Goal: Task Accomplishment & Management: Complete application form

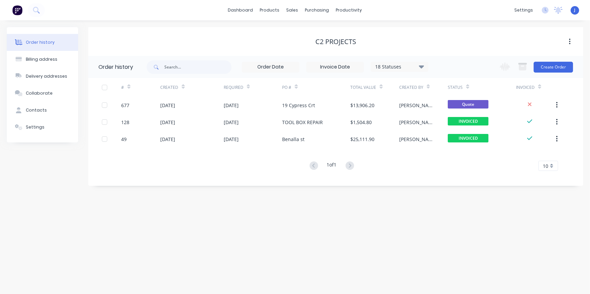
click at [325, 219] on div "Order history Billing address Delivery addresses Collaborate Contacts Settings …" at bounding box center [295, 157] width 590 height 274
click at [324, 220] on div "Order history Billing address Delivery addresses Collaborate Contacts Settings …" at bounding box center [295, 157] width 590 height 274
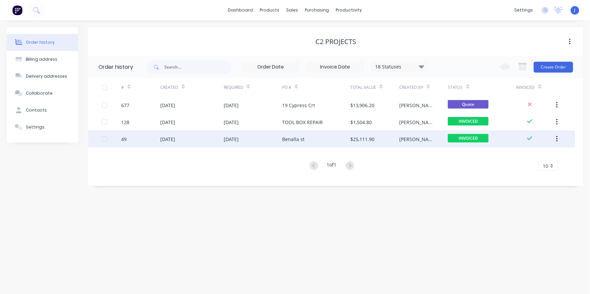
click at [298, 140] on div "Benalla st" at bounding box center [293, 139] width 22 height 7
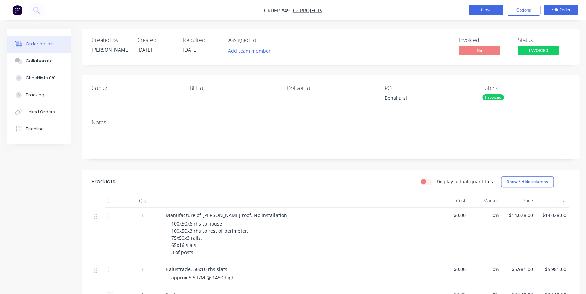
click at [479, 12] on button "Close" at bounding box center [486, 10] width 34 height 10
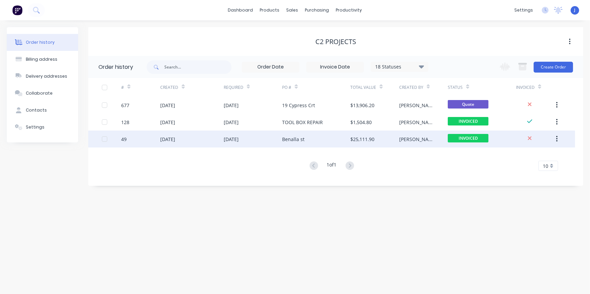
click at [436, 139] on div "[PERSON_NAME]" at bounding box center [423, 139] width 49 height 17
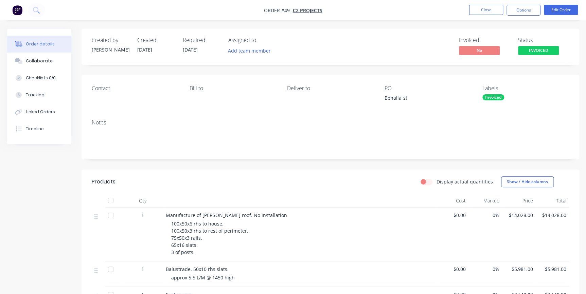
click at [479, 15] on li "Close" at bounding box center [486, 10] width 34 height 11
click at [477, 9] on button "Close" at bounding box center [486, 10] width 34 height 10
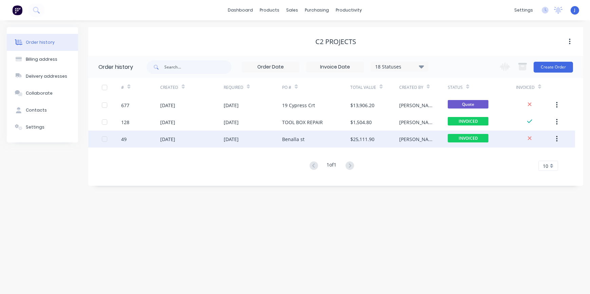
click at [329, 139] on div "Benalla st" at bounding box center [316, 139] width 68 height 17
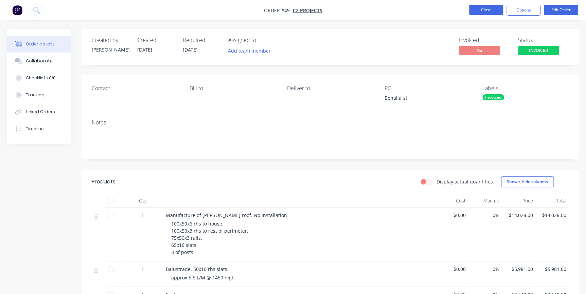
click at [495, 7] on button "Close" at bounding box center [486, 10] width 34 height 10
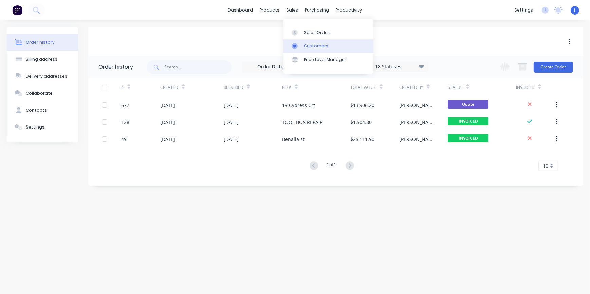
click at [319, 44] on div "Customers" at bounding box center [316, 46] width 24 height 6
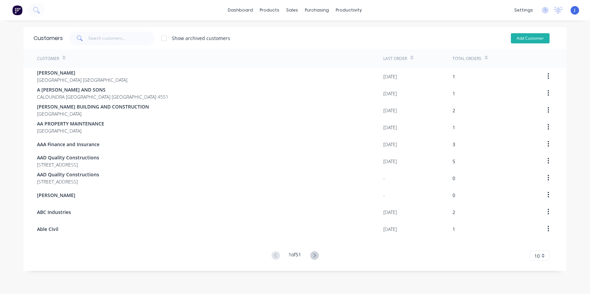
click at [516, 38] on button "Add Customer" at bounding box center [530, 38] width 39 height 10
select select "AU"
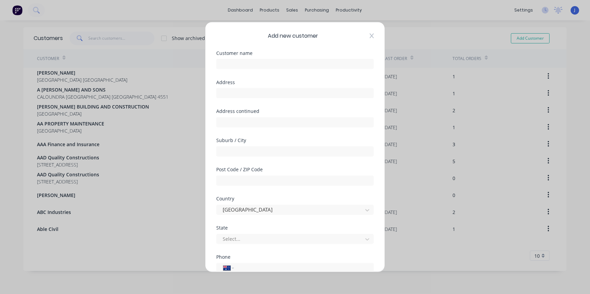
click at [370, 35] on icon at bounding box center [372, 35] width 4 height 5
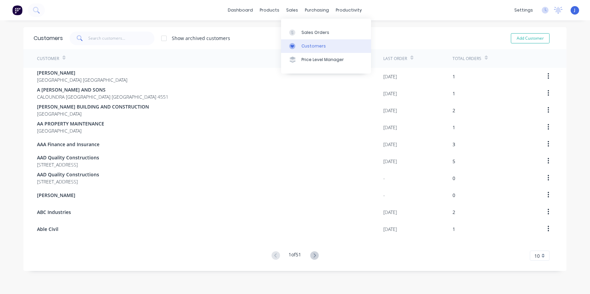
click at [309, 44] on div "Customers" at bounding box center [314, 46] width 24 height 6
click at [110, 40] on input "text" at bounding box center [122, 39] width 66 height 14
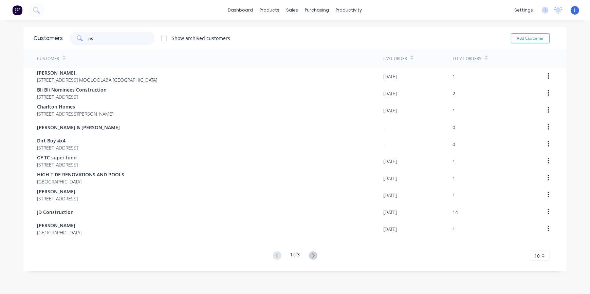
type input "n"
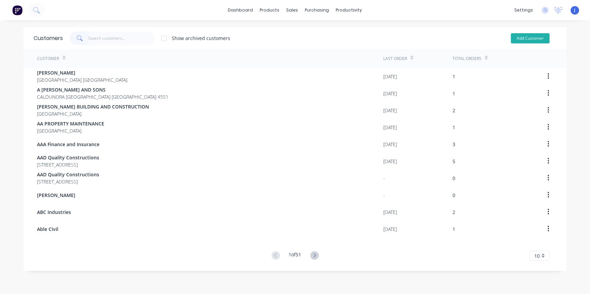
click at [522, 37] on button "Add Customer" at bounding box center [530, 38] width 39 height 10
select select "AU"
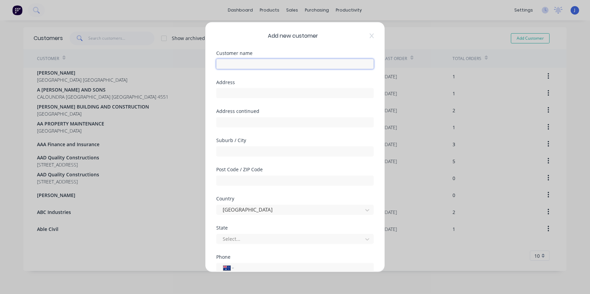
click at [237, 60] on input "text" at bounding box center [295, 64] width 158 height 10
type input "Nomad Built"
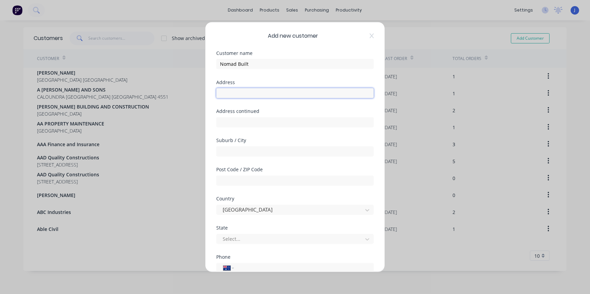
click at [230, 93] on input "text" at bounding box center [295, 93] width 158 height 10
click at [337, 76] on div "Customer name Nomad Built" at bounding box center [295, 65] width 158 height 29
click at [249, 265] on input "tel" at bounding box center [303, 269] width 128 height 8
type input "0415 655 869"
click at [227, 90] on input "text" at bounding box center [295, 93] width 158 height 10
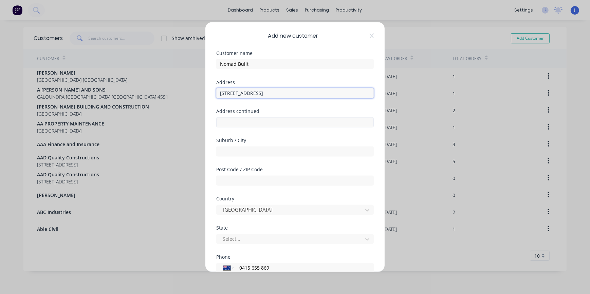
type input "[STREET_ADDRESS]"
click at [245, 122] on input "text" at bounding box center [295, 122] width 158 height 10
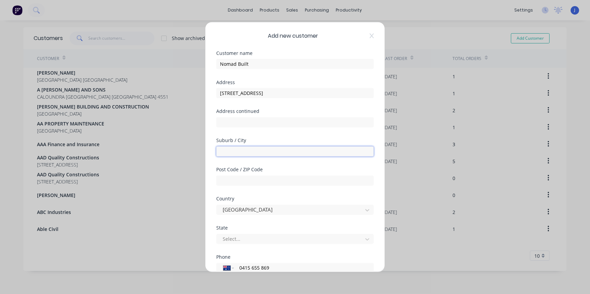
click at [222, 149] on input "text" at bounding box center [295, 151] width 158 height 10
type input "Noosaville"
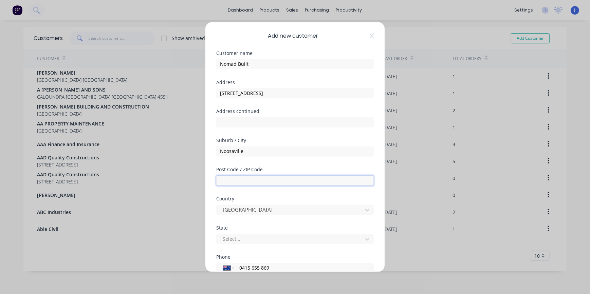
click at [351, 182] on input "text" at bounding box center [295, 181] width 158 height 10
type input "4566"
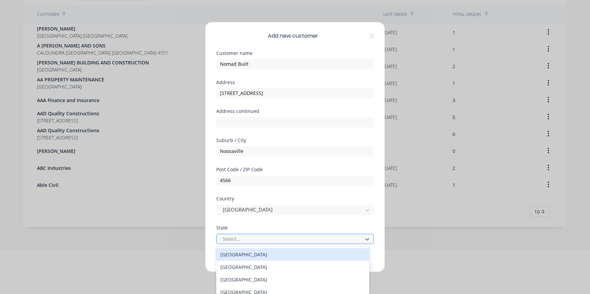
scroll to position [47, 0]
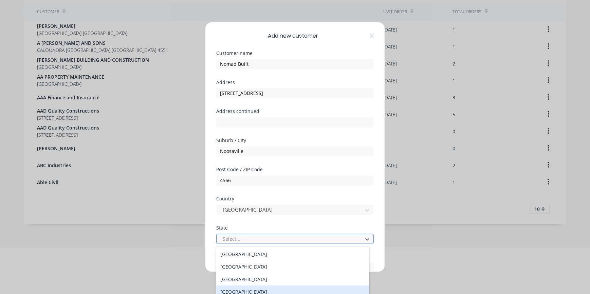
click at [261, 289] on div "[GEOGRAPHIC_DATA]" at bounding box center [292, 292] width 153 height 13
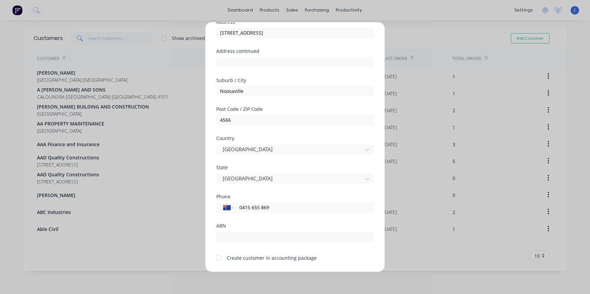
scroll to position [61, 0]
click at [219, 256] on div at bounding box center [219, 258] width 14 height 14
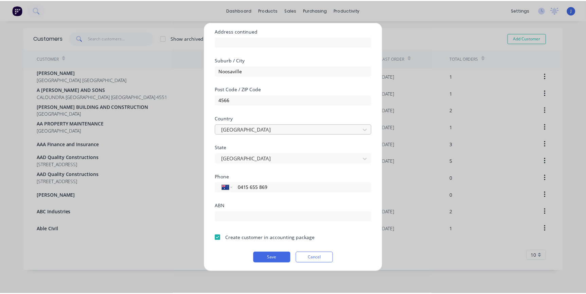
scroll to position [81, 0]
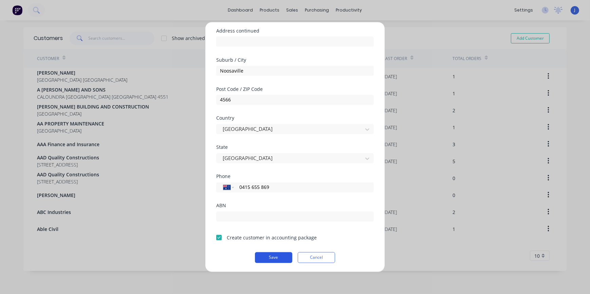
click at [274, 258] on button "Save" at bounding box center [273, 257] width 37 height 11
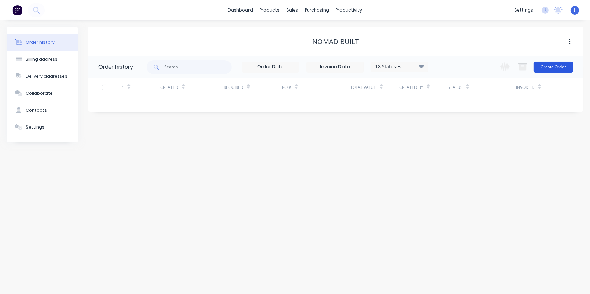
click at [550, 68] on button "Create Order" at bounding box center [553, 67] width 39 height 11
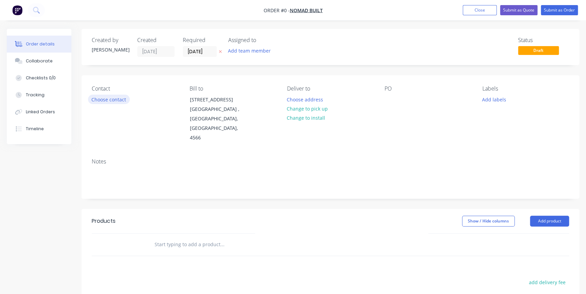
click at [108, 97] on button "Choose contact" at bounding box center [109, 99] width 42 height 9
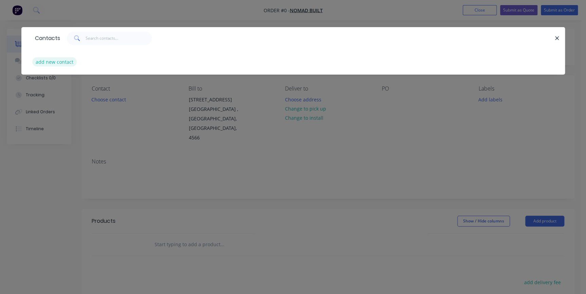
click at [58, 62] on button "add new contact" at bounding box center [54, 61] width 45 height 9
select select "AU"
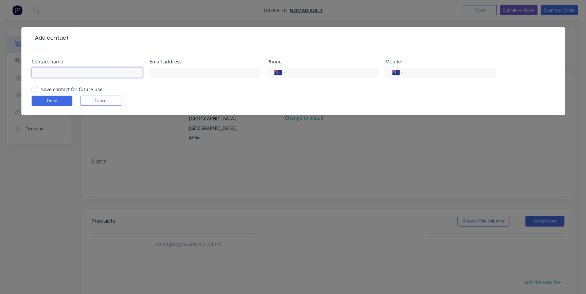
click at [39, 74] on input "text" at bounding box center [87, 73] width 111 height 10
click at [68, 74] on input "Rod" at bounding box center [87, 73] width 111 height 10
type input "[PERSON_NAME]"
click at [155, 70] on input "text" at bounding box center [204, 73] width 111 height 10
drag, startPoint x: 35, startPoint y: 89, endPoint x: 49, endPoint y: 88, distance: 13.7
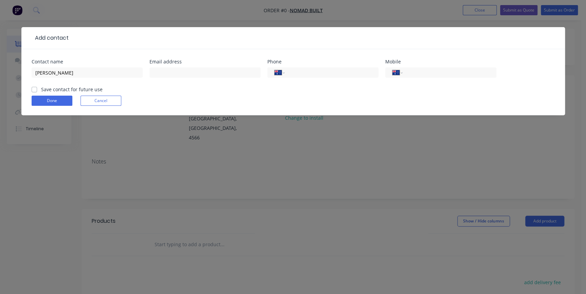
click at [41, 89] on label "Save contact for future use" at bounding box center [71, 89] width 61 height 7
click at [35, 89] on input "Save contact for future use" at bounding box center [34, 89] width 5 height 6
checkbox input "true"
click at [158, 73] on input "text" at bounding box center [204, 73] width 111 height 10
click at [161, 73] on input "text" at bounding box center [204, 73] width 111 height 10
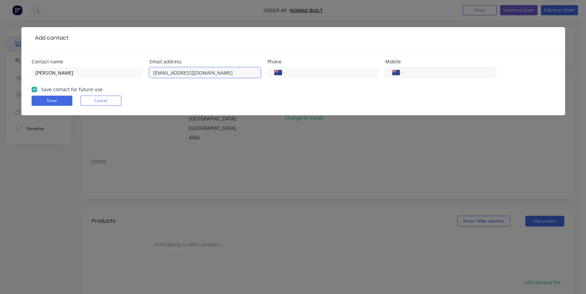
type input "[EMAIL_ADDRESS][DOMAIN_NAME]"
click at [428, 73] on input "tel" at bounding box center [447, 73] width 81 height 8
type input "0415 655 869"
click at [270, 100] on div "Done Cancel" at bounding box center [293, 101] width 523 height 10
click at [62, 98] on button "Done" at bounding box center [52, 101] width 41 height 10
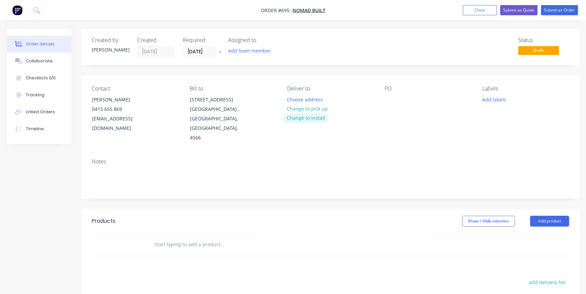
click at [312, 120] on button "Change to install" at bounding box center [306, 117] width 46 height 9
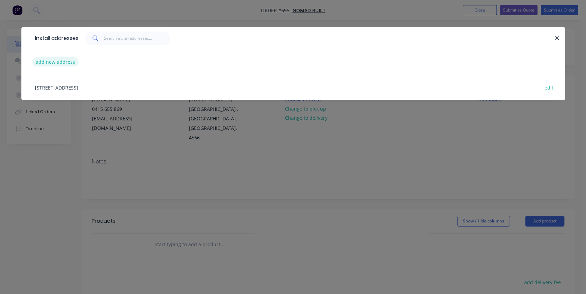
click at [51, 65] on button "add new address" at bounding box center [55, 61] width 47 height 9
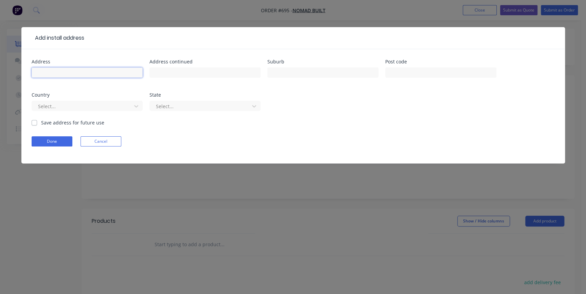
click at [56, 73] on input "text" at bounding box center [87, 73] width 111 height 10
click at [52, 72] on input "11" at bounding box center [87, 73] width 111 height 10
type input "[STREET_ADDRESS]"
click at [276, 72] on input "text" at bounding box center [322, 73] width 111 height 10
click at [295, 73] on input "Peregian beach" at bounding box center [322, 73] width 111 height 10
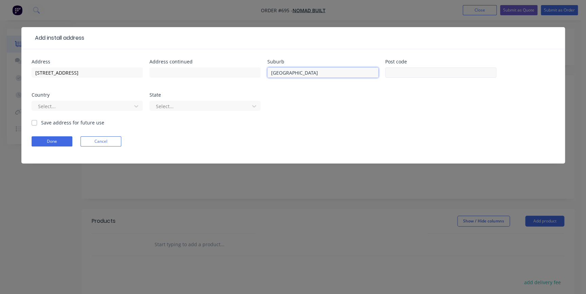
type input "[GEOGRAPHIC_DATA]"
click at [403, 70] on input "text" at bounding box center [440, 73] width 111 height 10
click at [378, 100] on div "Address [STREET_ADDRESS] Address continued Suburb [GEOGRAPHIC_DATA] Post code C…" at bounding box center [293, 89] width 523 height 60
click at [134, 105] on icon at bounding box center [136, 106] width 7 height 7
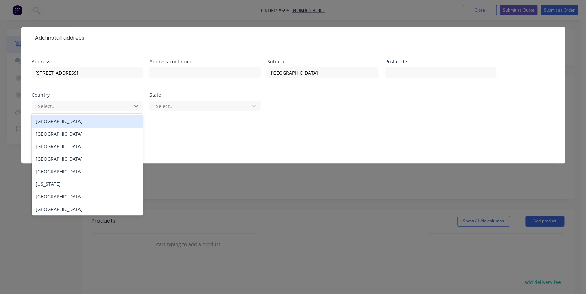
click at [90, 123] on div "[GEOGRAPHIC_DATA]" at bounding box center [87, 121] width 111 height 13
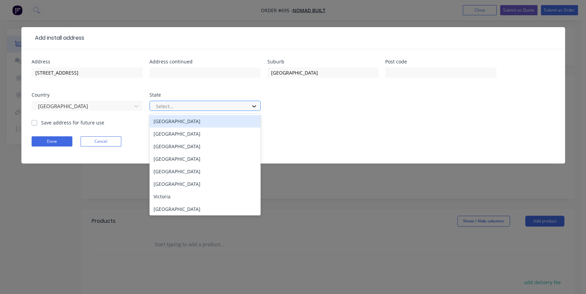
click at [254, 107] on icon at bounding box center [254, 106] width 4 height 2
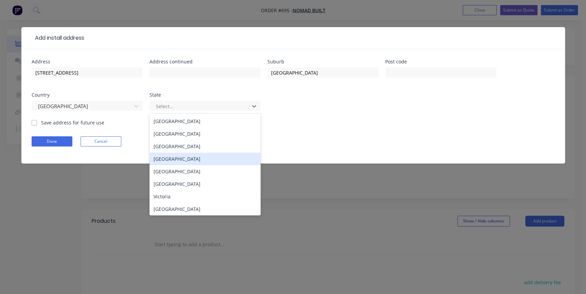
click at [194, 158] on div "[GEOGRAPHIC_DATA]" at bounding box center [204, 159] width 111 height 13
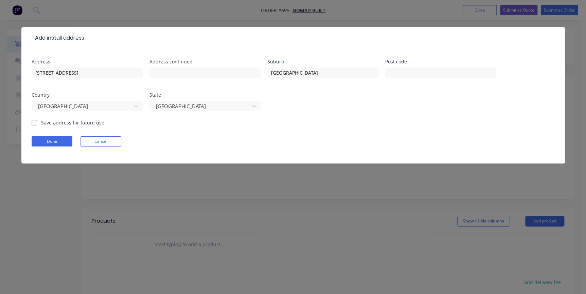
click at [41, 122] on label "Save address for future use" at bounding box center [72, 122] width 63 height 7
click at [35, 122] on input "Save address for future use" at bounding box center [34, 122] width 5 height 6
checkbox input "true"
click at [51, 140] on button "Done" at bounding box center [52, 142] width 41 height 10
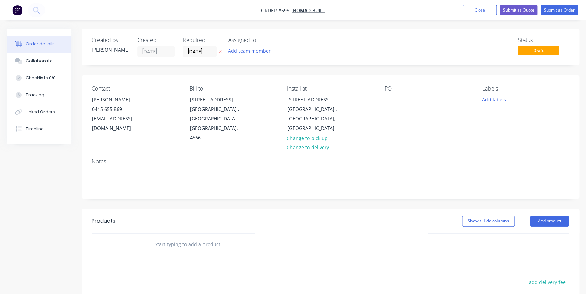
click at [171, 238] on input "text" at bounding box center [222, 245] width 136 height 14
click at [553, 216] on button "Add product" at bounding box center [549, 221] width 39 height 11
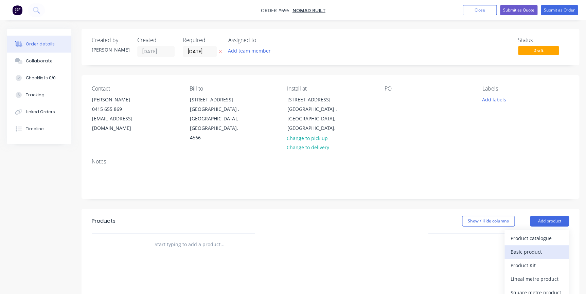
click at [517, 247] on div "Basic product" at bounding box center [536, 252] width 52 height 10
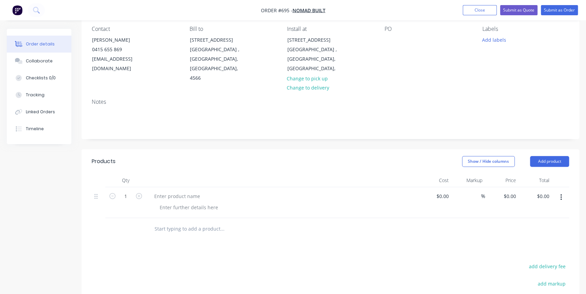
scroll to position [61, 0]
click at [159, 190] on div at bounding box center [177, 195] width 57 height 10
click at [543, 155] on button "Add product" at bounding box center [549, 160] width 39 height 11
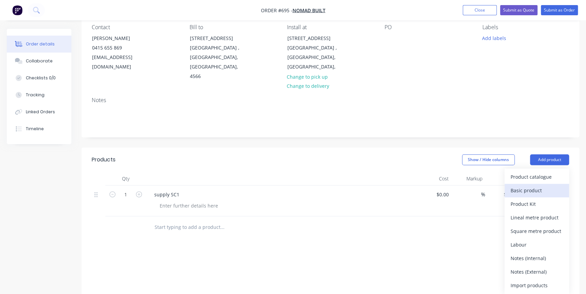
click at [534, 186] on div "Basic product" at bounding box center [536, 191] width 52 height 10
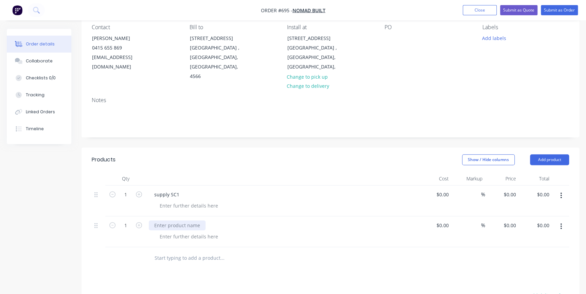
click at [167, 221] on div at bounding box center [177, 226] width 57 height 10
click at [171, 201] on div at bounding box center [188, 206] width 69 height 10
click at [140, 192] on icon "button" at bounding box center [139, 195] width 6 height 6
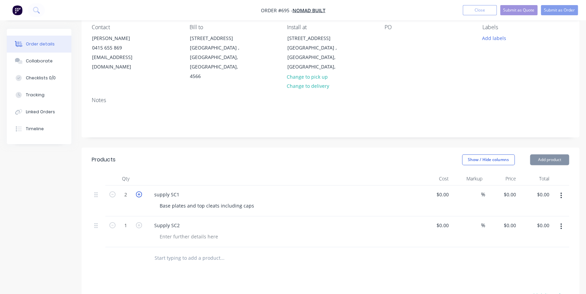
click at [140, 192] on icon "button" at bounding box center [139, 195] width 6 height 6
click at [114, 192] on icon "button" at bounding box center [112, 195] width 6 height 6
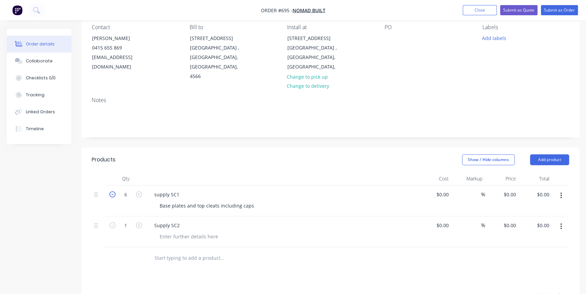
type input "5"
click at [256, 201] on div "Base plates and top cleats including caps" at bounding box center [284, 206] width 261 height 10
click at [253, 201] on div "Base plates and top cleats including caps" at bounding box center [206, 206] width 105 height 10
click at [182, 190] on div "supply SC1" at bounding box center [167, 195] width 36 height 10
click at [183, 228] on div "Supply SC2" at bounding box center [167, 233] width 36 height 10
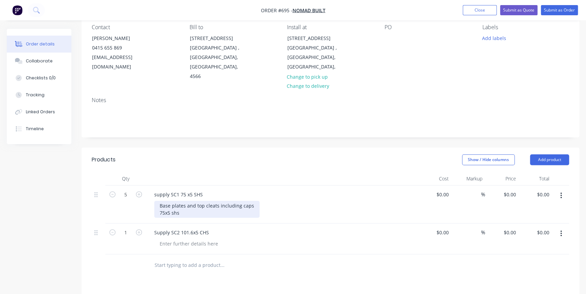
click at [179, 201] on div "Base plates and top cleats including caps 75x5 shs" at bounding box center [206, 209] width 105 height 17
